Goal: Task Accomplishment & Management: Manage account settings

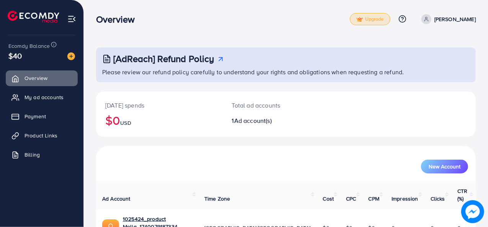
click at [384, 19] on span "Upgrade" at bounding box center [371, 19] width 28 height 6
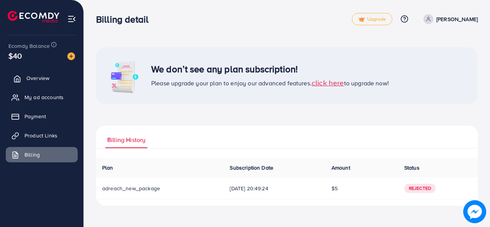
click at [28, 76] on span "Overview" at bounding box center [37, 78] width 23 height 8
